Goal: Information Seeking & Learning: Learn about a topic

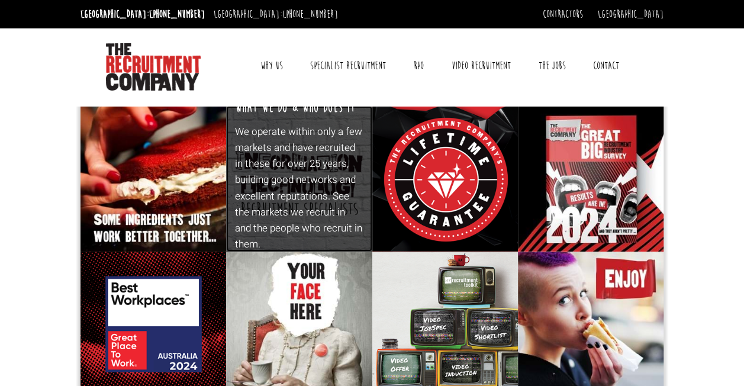
click at [328, 200] on p "We operate within only a few markets and have recruited in these for over 25 ye…" at bounding box center [299, 188] width 128 height 129
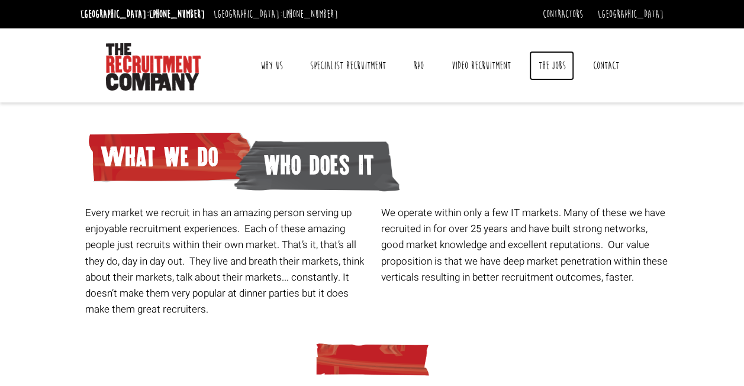
click at [553, 63] on link "The Jobs" at bounding box center [551, 66] width 45 height 30
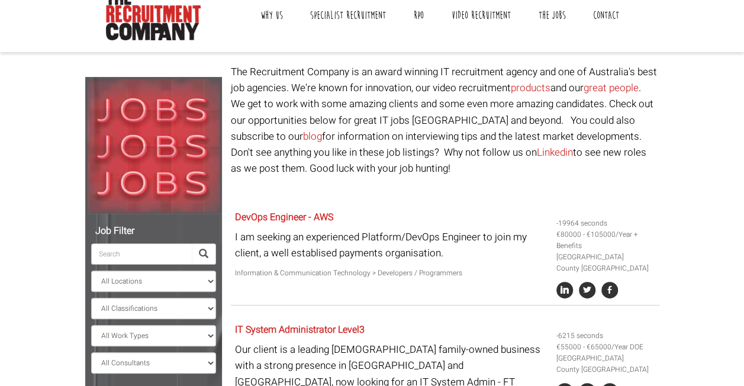
scroll to position [118, 0]
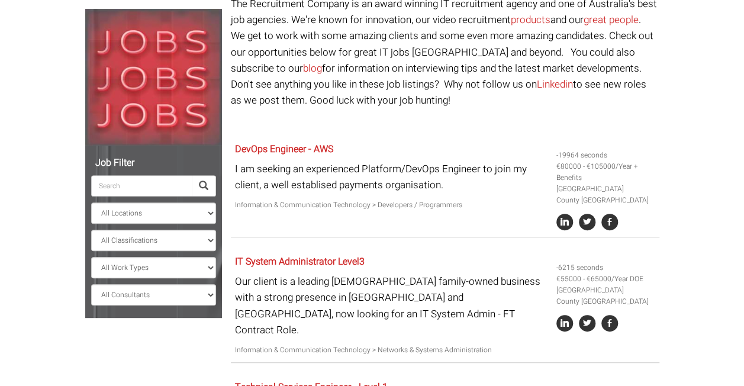
click at [116, 182] on input "search" at bounding box center [141, 185] width 101 height 21
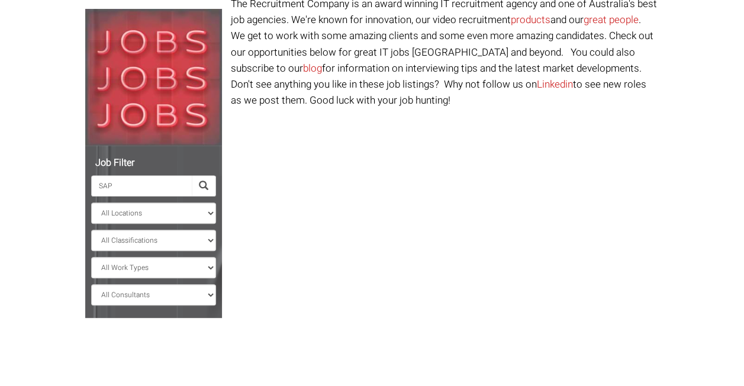
type input "SAP"
